Goal: Task Accomplishment & Management: Manage account settings

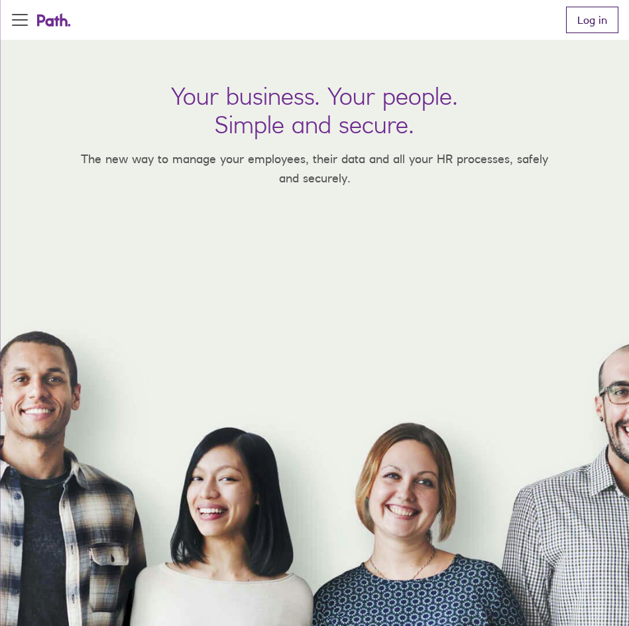
click at [607, 25] on link "Log in" at bounding box center [592, 20] width 52 height 27
click at [592, 7] on link "Log in" at bounding box center [592, 20] width 52 height 27
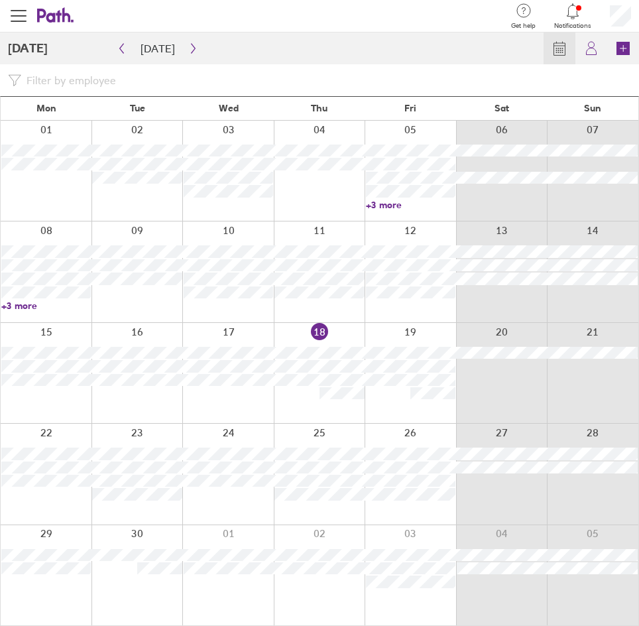
click at [403, 331] on div at bounding box center [411, 373] width 92 height 100
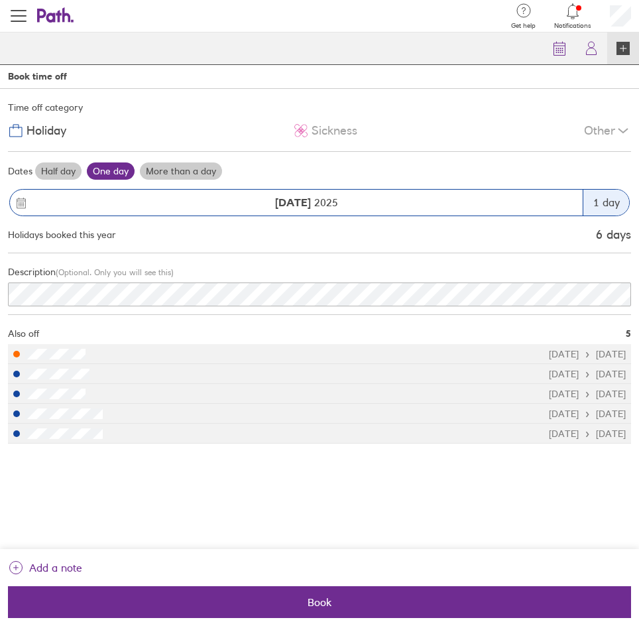
click at [180, 490] on div "Time off category Holiday Sickness Other Dates Half day One day More than a day…" at bounding box center [319, 319] width 639 height 460
click at [176, 534] on div "Time off category Holiday Sickness Other Dates Half day One day More than a day…" at bounding box center [319, 319] width 639 height 460
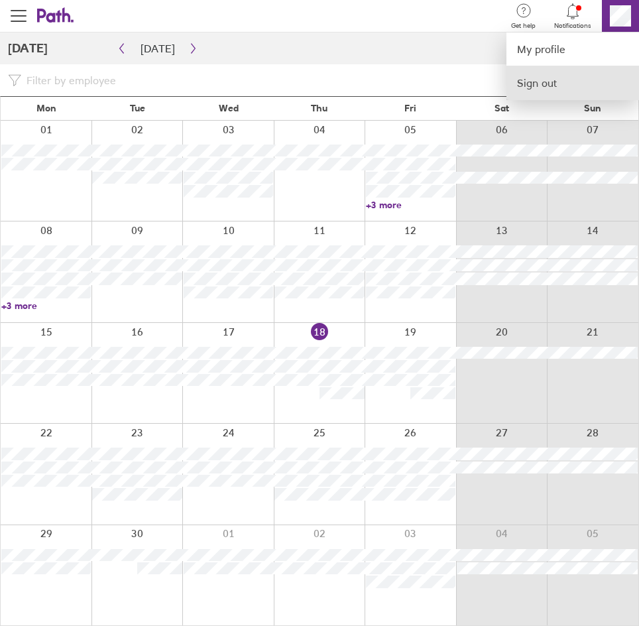
click at [583, 92] on link "Sign out" at bounding box center [573, 82] width 133 height 33
